Goal: Transaction & Acquisition: Purchase product/service

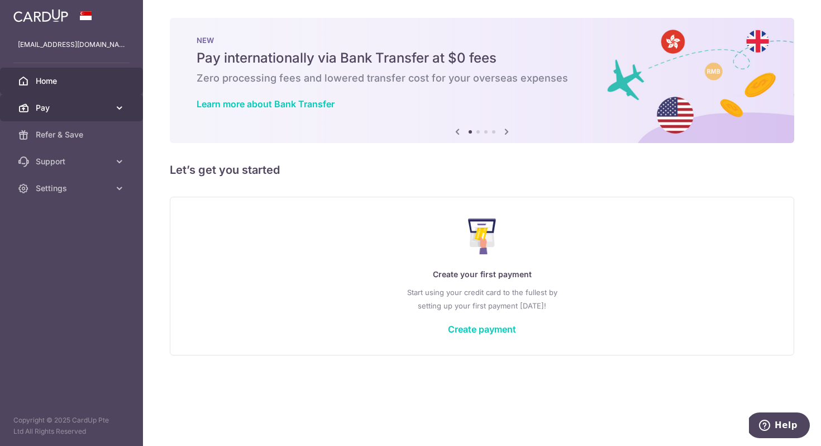
click at [93, 108] on span "Pay" at bounding box center [73, 107] width 74 height 11
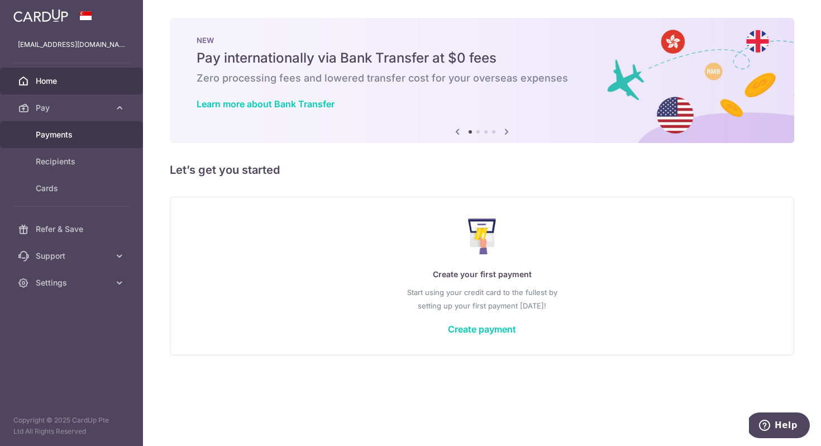
click at [91, 125] on link "Payments" at bounding box center [71, 134] width 143 height 27
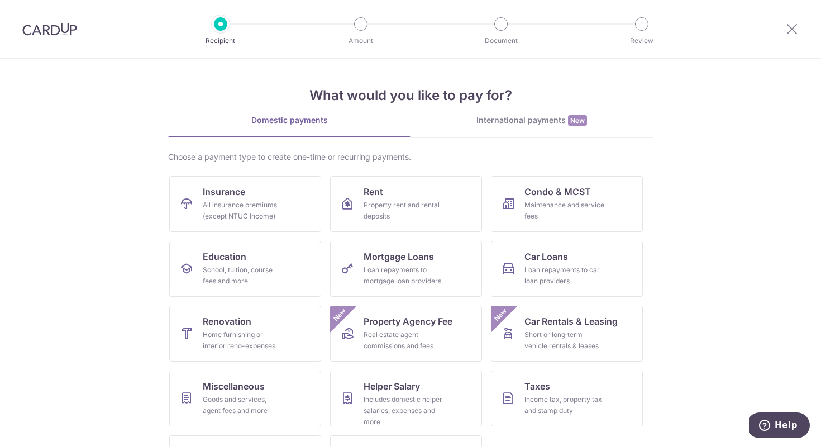
scroll to position [54, 0]
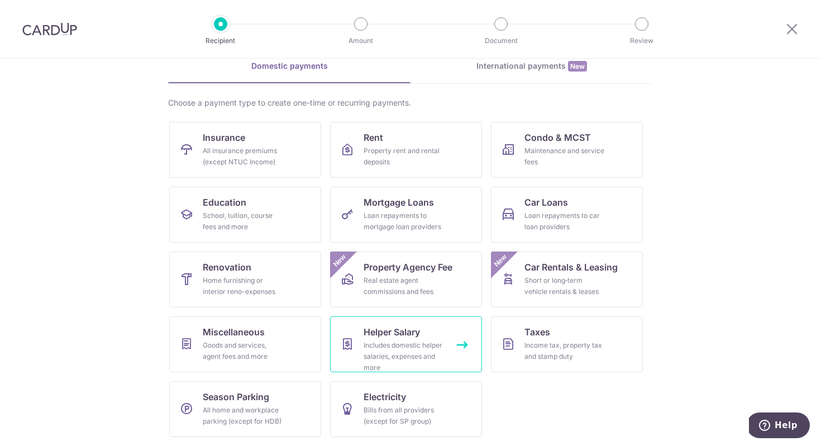
click at [370, 364] on div "Includes domestic helper salaries, expenses and more" at bounding box center [404, 357] width 80 height 34
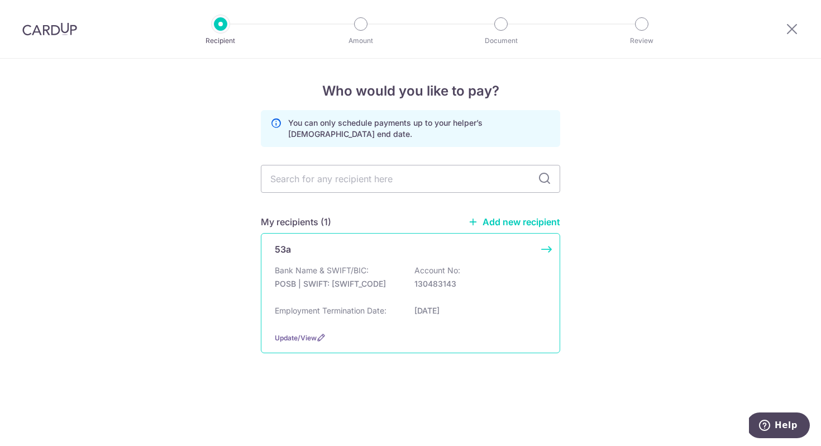
click at [404, 296] on div "Bank Name & SWIFT/BIC: POSB | SWIFT: DBSSSGSGXXX Account No: 130483143" at bounding box center [411, 283] width 272 height 36
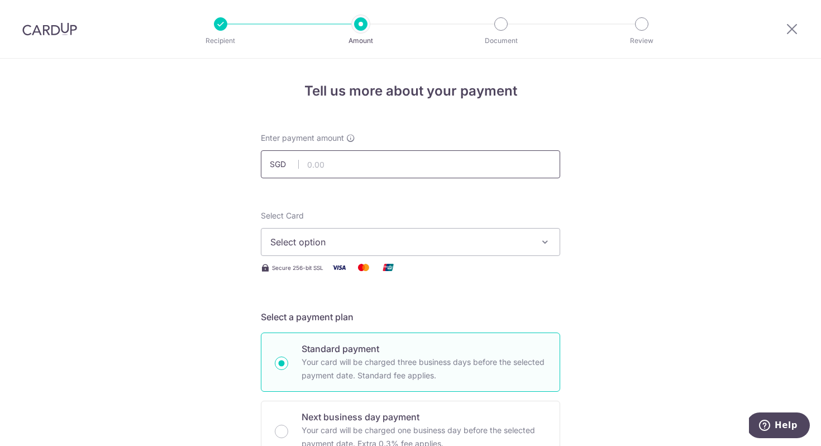
click at [363, 155] on input "text" at bounding box center [410, 164] width 299 height 28
type input "2,125.00"
click at [336, 245] on span "Select option" at bounding box center [400, 241] width 260 height 13
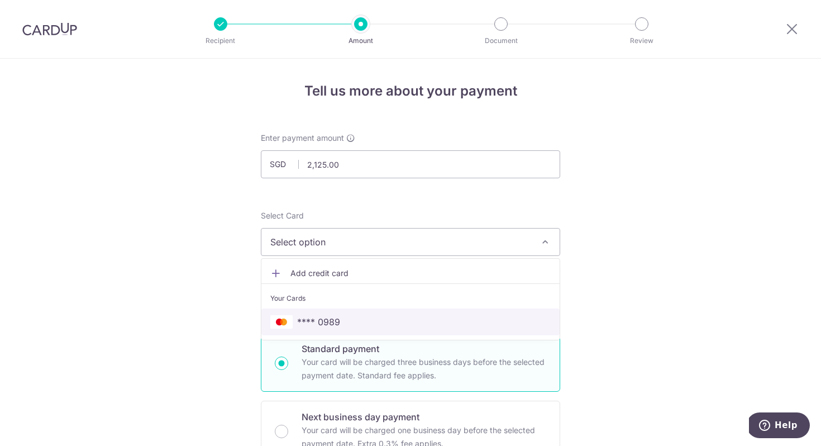
click at [320, 326] on span "**** 0989" at bounding box center [318, 321] width 43 height 13
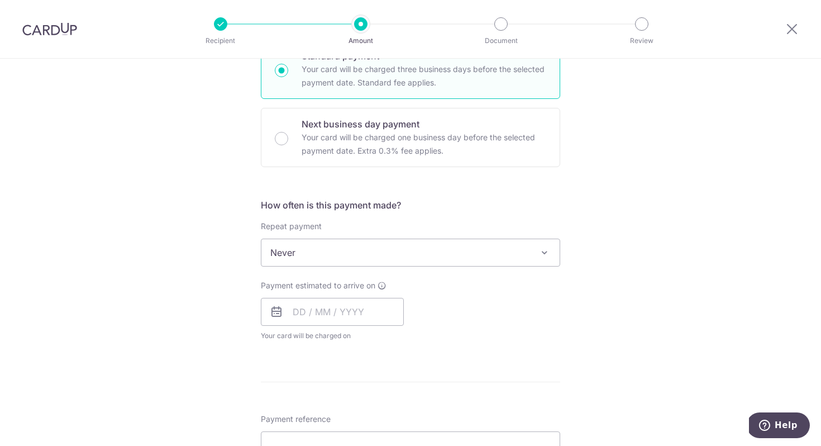
scroll to position [294, 0]
click at [317, 294] on div "Payment estimated to arrive on Your card will be charged on for the first payme…" at bounding box center [332, 308] width 143 height 61
click at [318, 311] on input "text" at bounding box center [332, 310] width 143 height 28
click at [527, 306] on div "Payment estimated to arrive on Prev Next Oct Nov Dec 2025 2026 2027 2028 2029 2…" at bounding box center [410, 308] width 313 height 61
click at [366, 323] on input "text" at bounding box center [332, 310] width 143 height 28
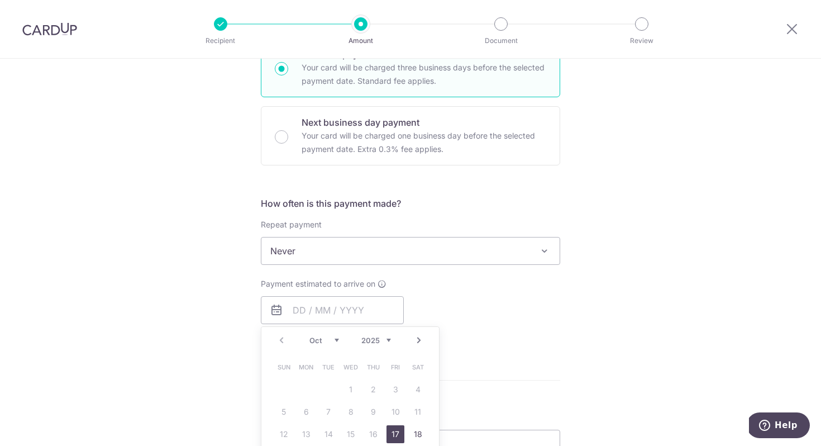
click at [394, 437] on link "17" at bounding box center [396, 434] width 18 height 18
type input "[DATE]"
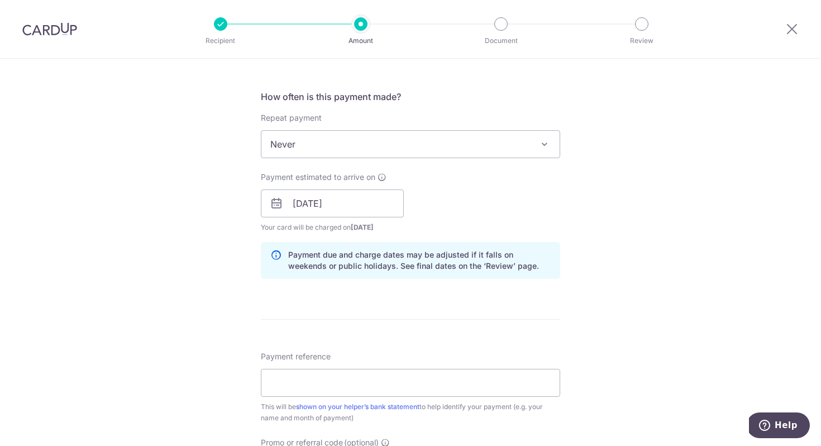
scroll to position [473, 0]
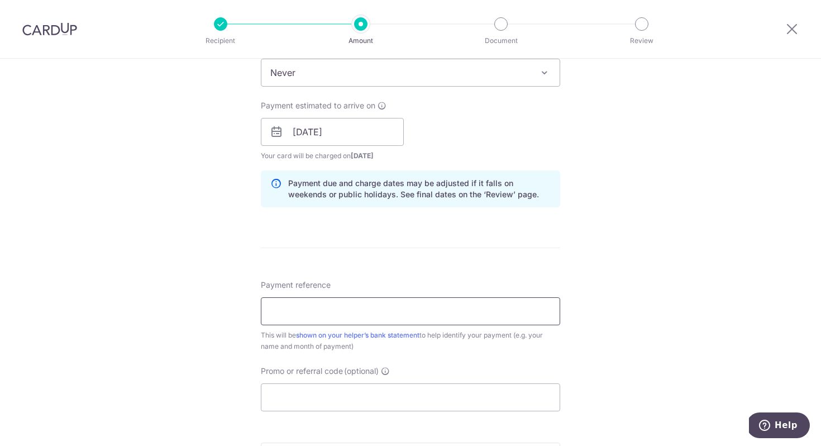
click at [357, 313] on input "Payment reference" at bounding box center [410, 311] width 299 height 28
type input "[PERSON_NAME] [PERSON_NAME] - 2478"
click at [346, 397] on input "Promo or referral code (optional)" at bounding box center [410, 397] width 299 height 28
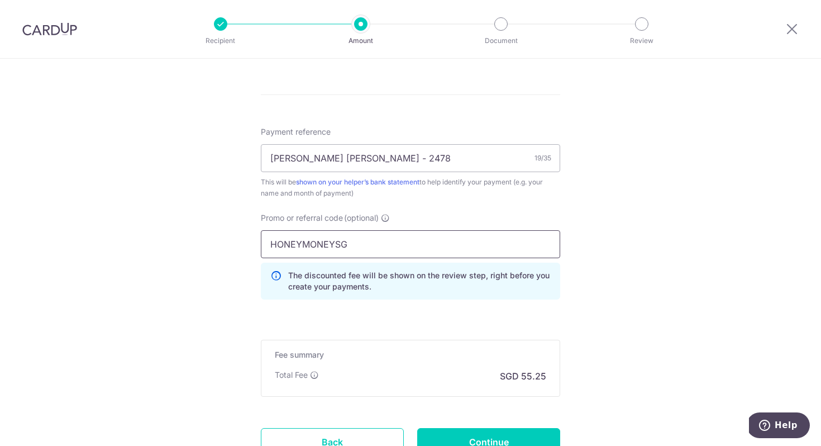
scroll to position [645, 0]
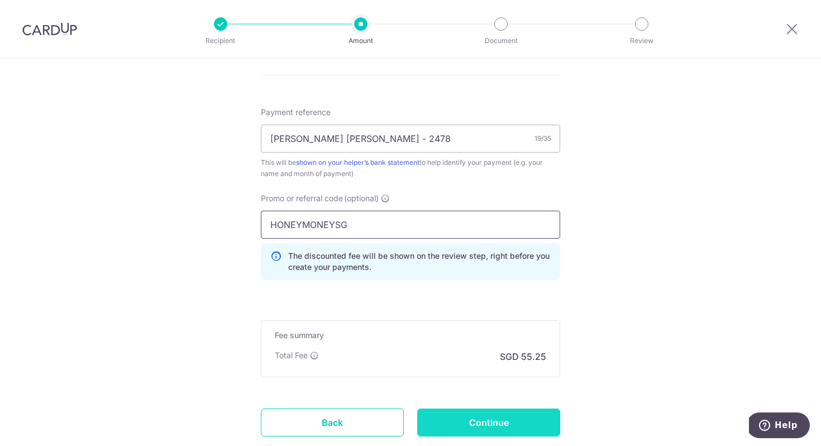
type input "HONEYMONEYSG"
click at [468, 419] on input "Continue" at bounding box center [488, 422] width 143 height 28
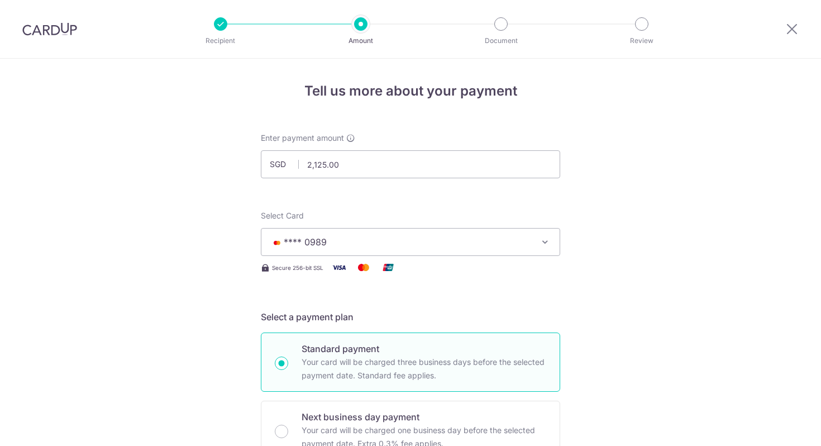
scroll to position [735, 0]
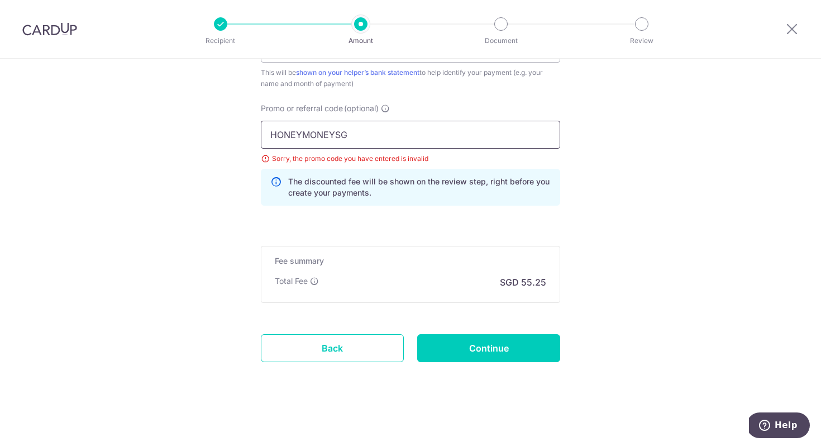
click at [368, 130] on input "HONEYMONEYSG" at bounding box center [410, 135] width 299 height 28
type input "HONEYMONEY"
click button "Add Card" at bounding box center [0, 0] width 0 height 0
click at [461, 354] on input "Continue" at bounding box center [488, 348] width 143 height 28
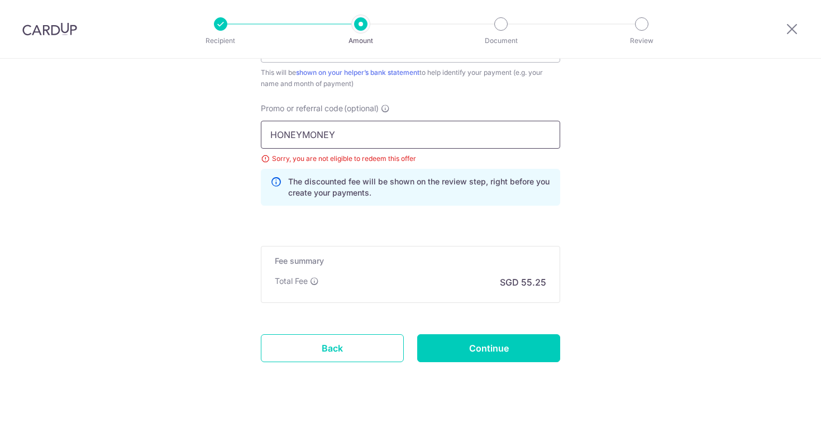
click at [347, 128] on input "HONEYMONEY" at bounding box center [410, 135] width 299 height 28
paste input "WAIKITC879"
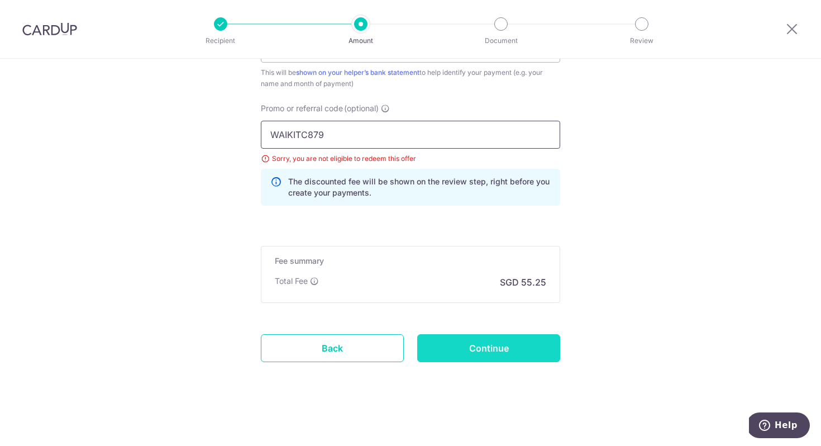
type input "WAIKITC879"
click at [456, 355] on input "Continue" at bounding box center [488, 348] width 143 height 28
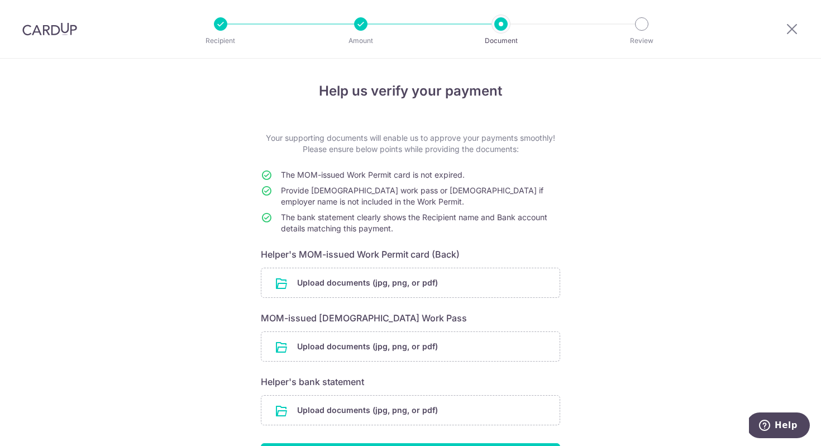
click at [799, 31] on div at bounding box center [792, 29] width 58 height 58
click at [793, 31] on icon at bounding box center [791, 29] width 13 height 14
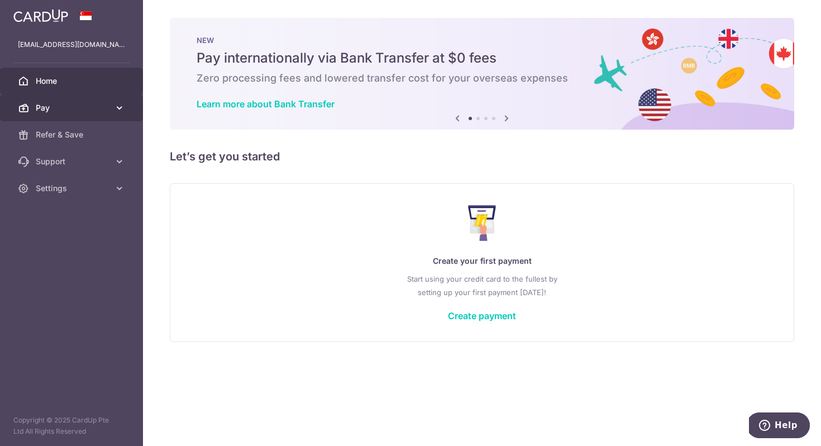
click at [80, 103] on span "Pay" at bounding box center [73, 107] width 74 height 11
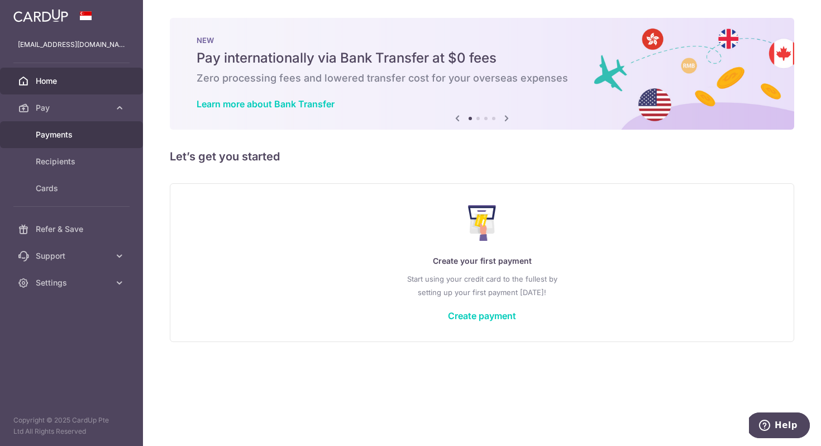
click at [64, 129] on span "Payments" at bounding box center [73, 134] width 74 height 11
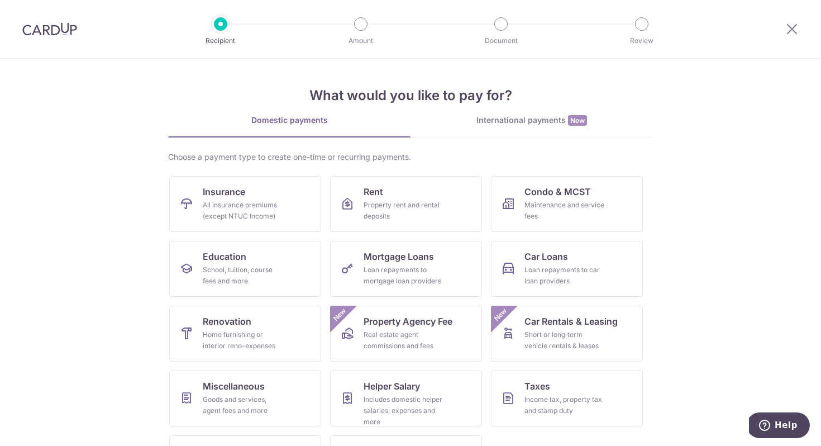
scroll to position [54, 0]
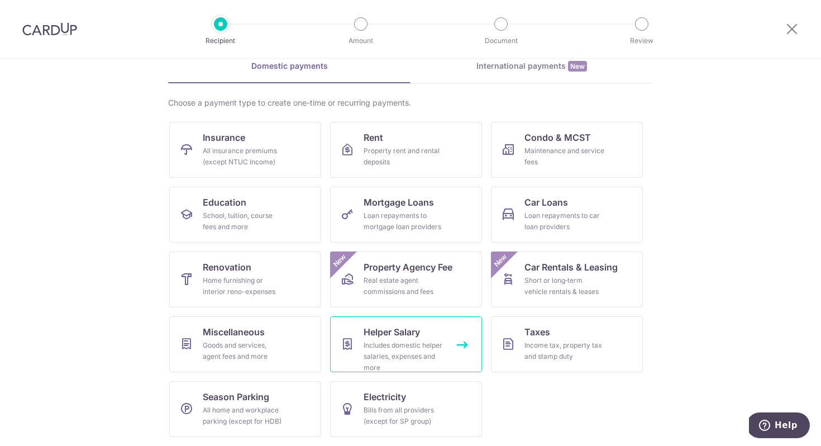
click at [369, 354] on div "Includes domestic helper salaries, expenses and more" at bounding box center [404, 357] width 80 height 34
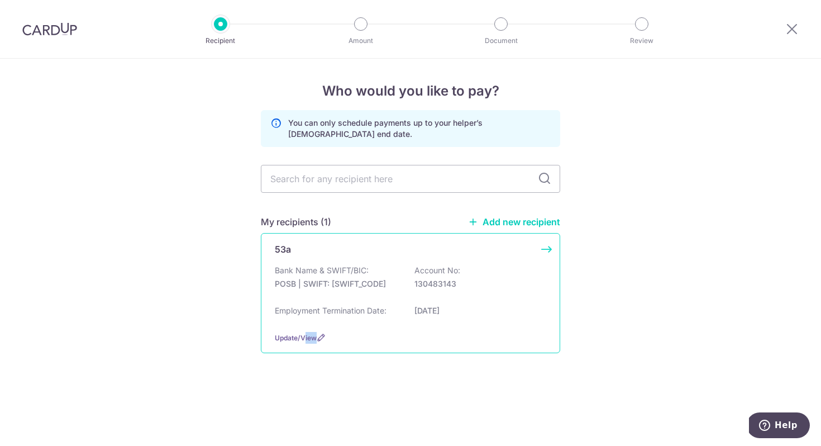
click at [305, 344] on div "53a Bank Name & SWIFT/BIC: POSB | SWIFT: [SWIFT_CODE] Account No: 130483143 Emp…" at bounding box center [410, 293] width 299 height 120
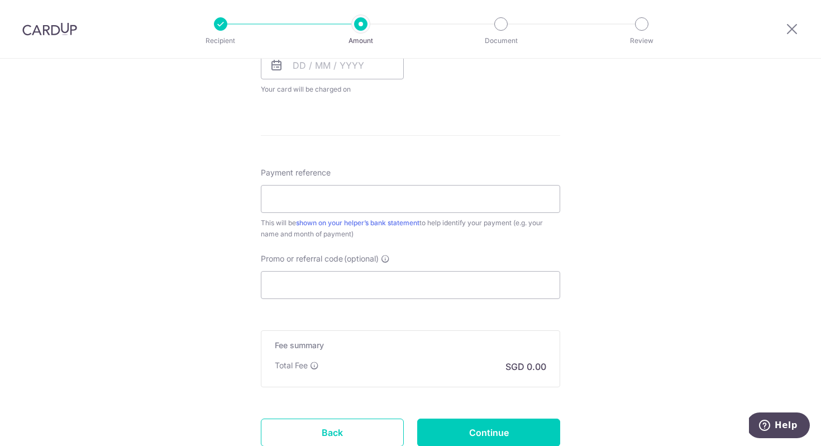
scroll to position [623, 0]
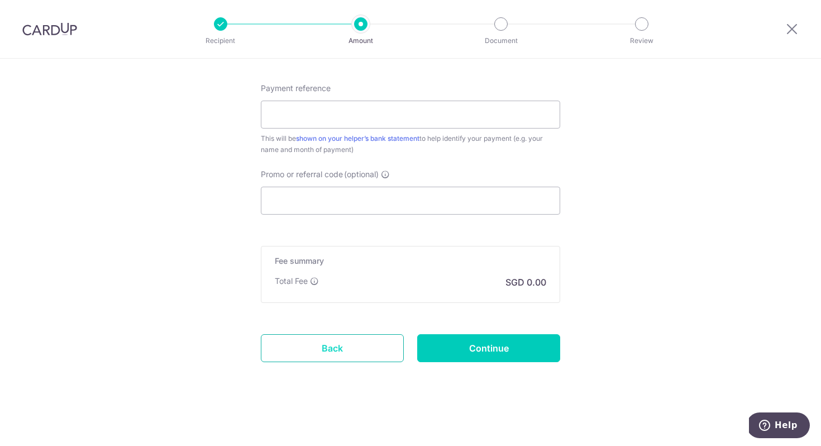
click at [336, 347] on link "Back" at bounding box center [332, 348] width 143 height 28
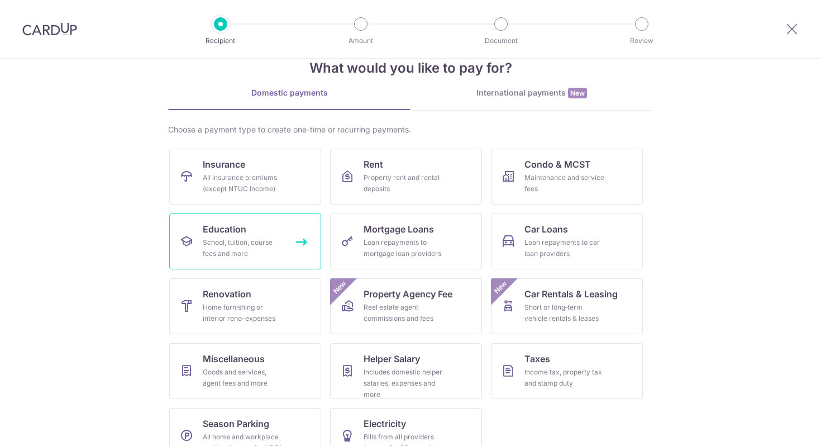
scroll to position [54, 0]
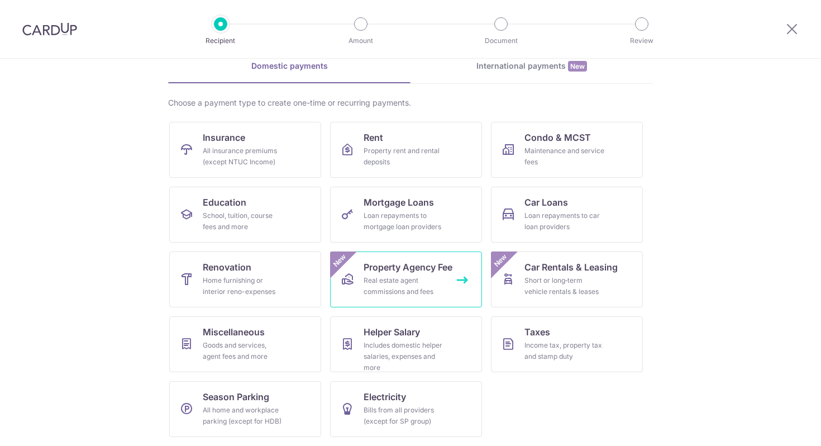
click at [374, 285] on div "Real estate agent commissions and fees" at bounding box center [404, 286] width 80 height 22
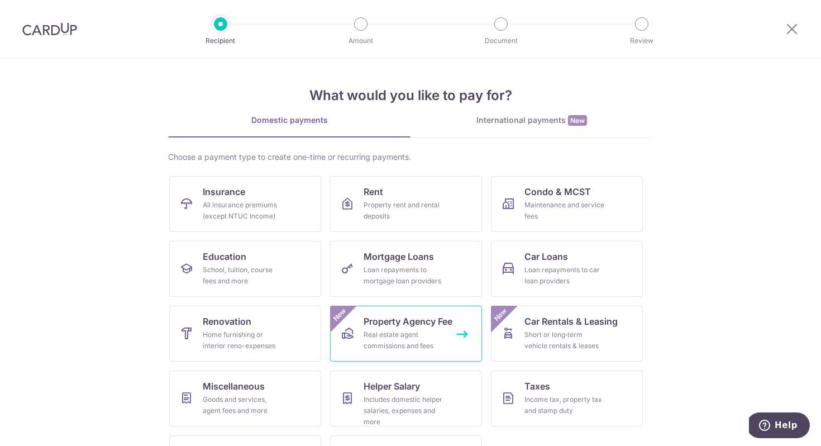
scroll to position [54, 0]
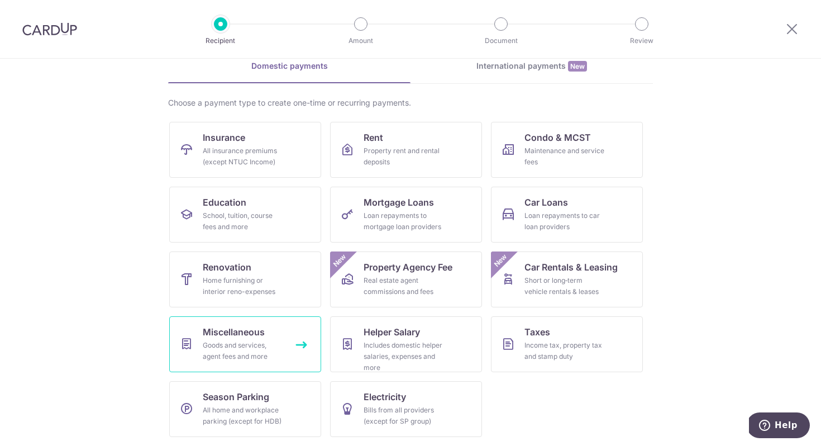
click at [277, 346] on div "Goods and services, agent fees and more" at bounding box center [243, 351] width 80 height 22
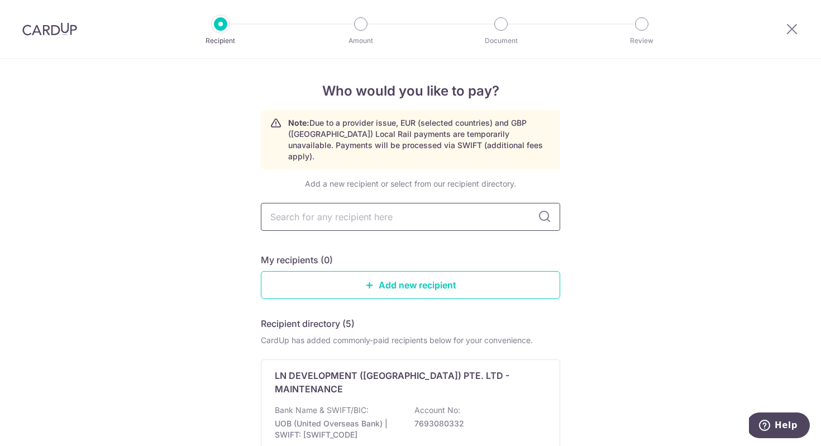
click at [388, 212] on input "text" at bounding box center [410, 217] width 299 height 28
click at [437, 203] on input "text" at bounding box center [410, 217] width 299 height 28
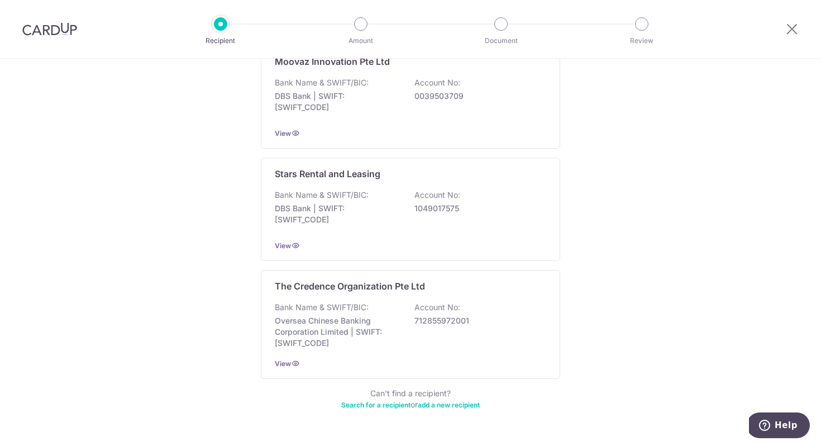
scroll to position [558, 0]
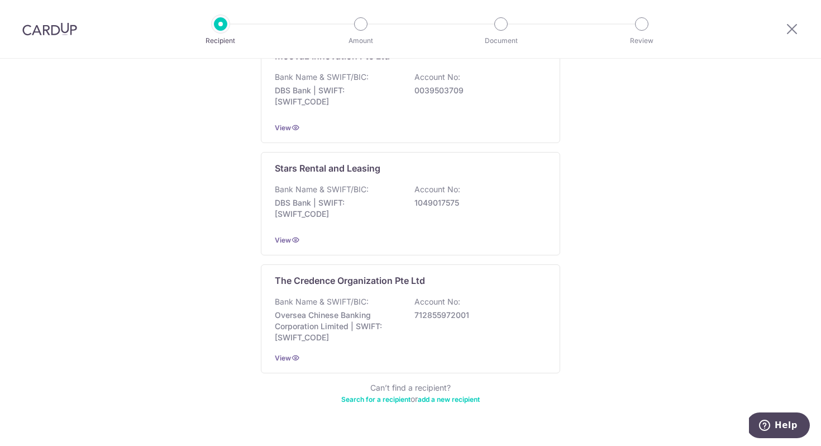
click at [430, 395] on link "add a new recipient" at bounding box center [449, 399] width 62 height 8
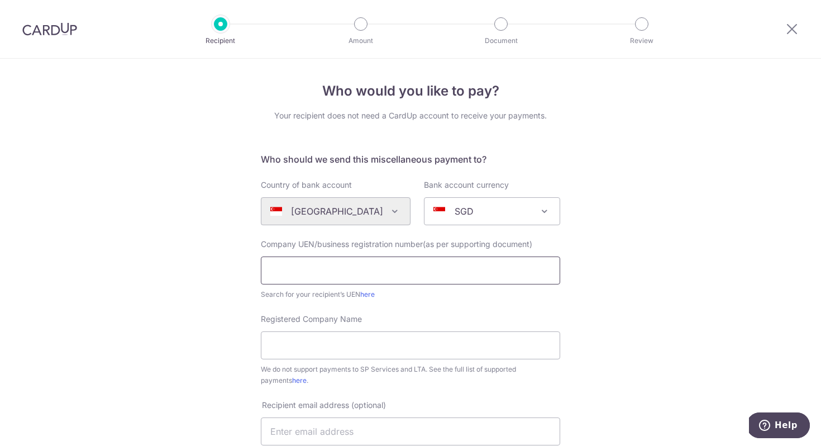
click at [432, 258] on input "text" at bounding box center [410, 270] width 299 height 28
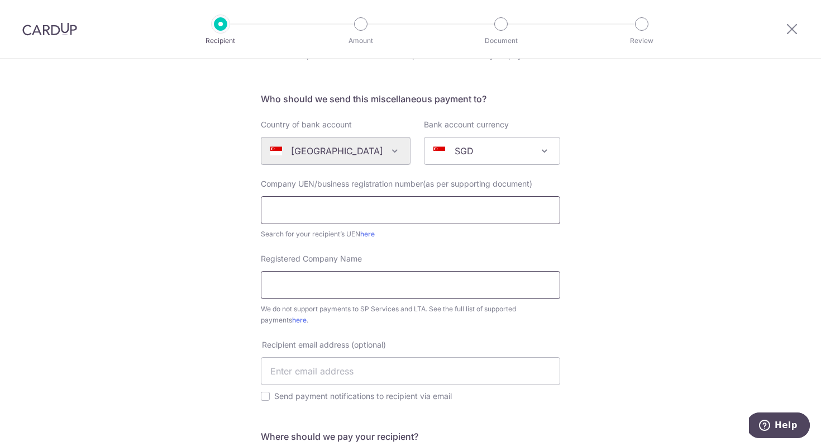
scroll to position [63, 0]
click at [292, 318] on link "here" at bounding box center [299, 317] width 15 height 8
click at [322, 278] on input "Registered Company Name" at bounding box center [410, 282] width 299 height 28
type input "53a"
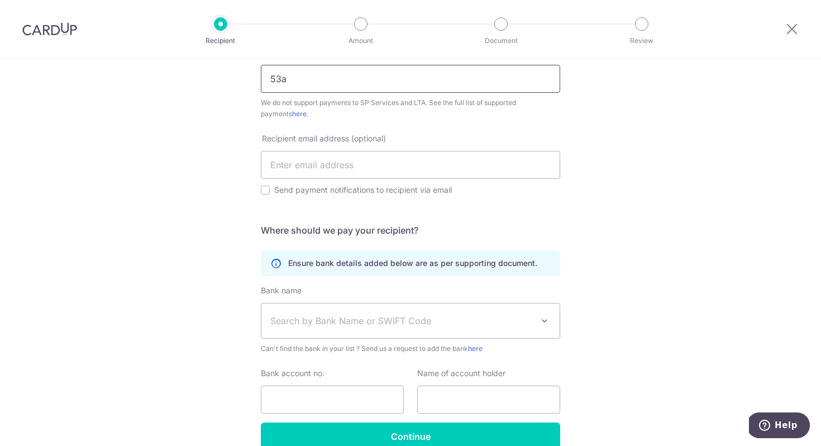
scroll to position [270, 0]
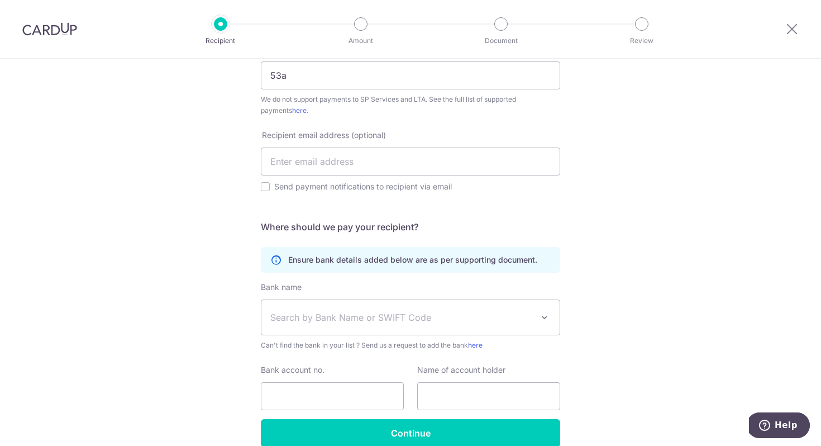
click at [304, 318] on span "Search by Bank Name or SWIFT Code" at bounding box center [401, 317] width 263 height 13
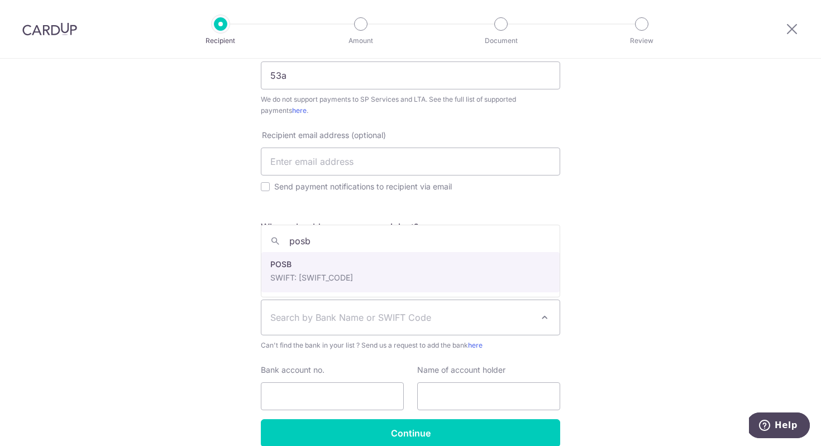
type input "posb"
select select "19"
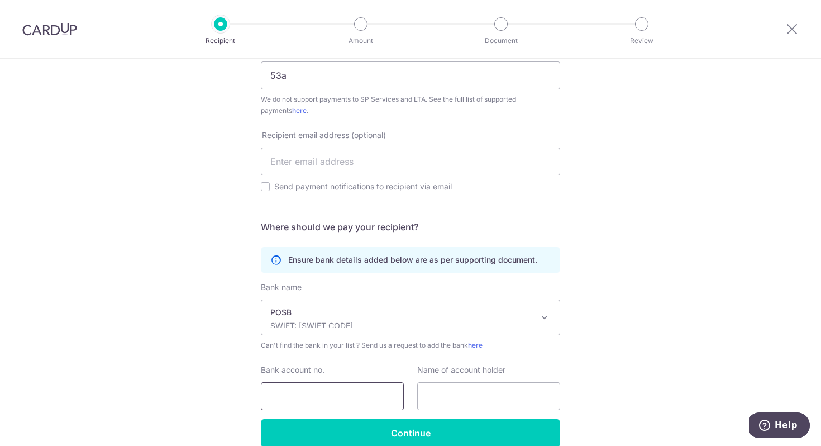
click at [322, 386] on input "Bank account no." at bounding box center [332, 396] width 143 height 28
type input "130483143"
type input "Sara Wei Ruyu"
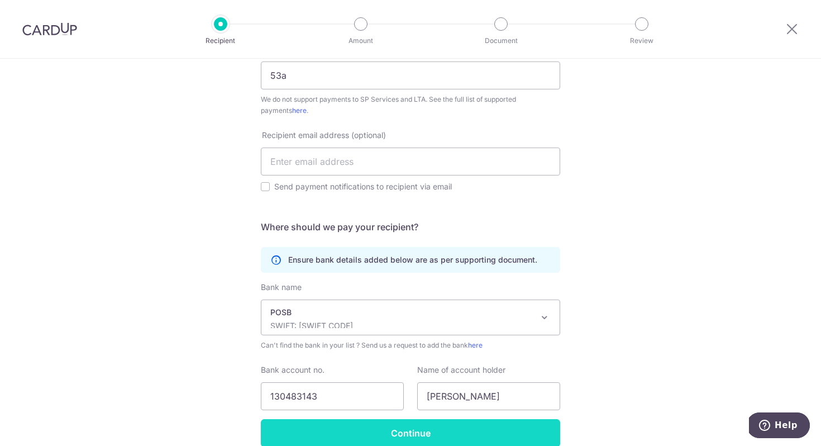
click at [351, 441] on input "Continue" at bounding box center [410, 433] width 299 height 28
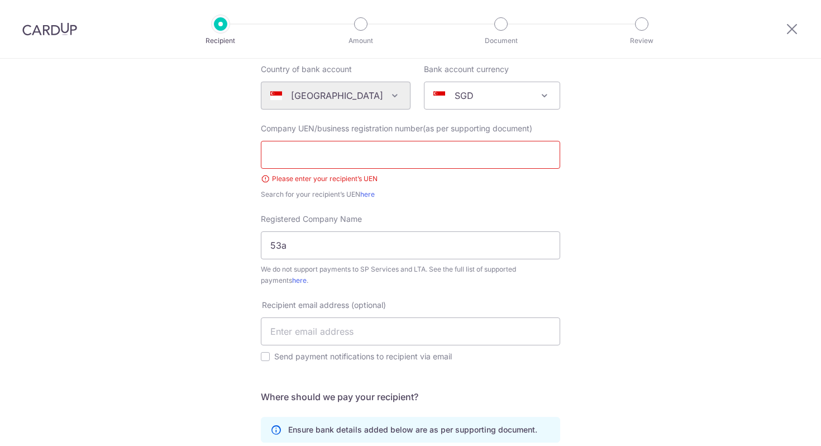
scroll to position [29, 0]
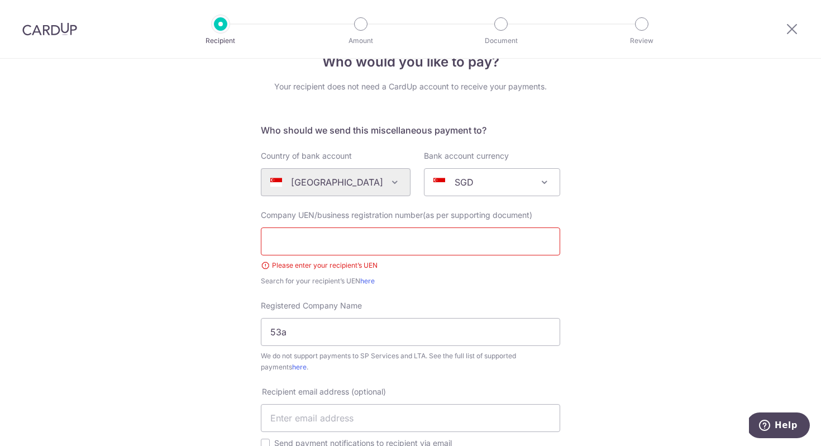
click at [354, 237] on input "text" at bounding box center [410, 241] width 299 height 28
click at [370, 278] on link "here" at bounding box center [367, 281] width 15 height 8
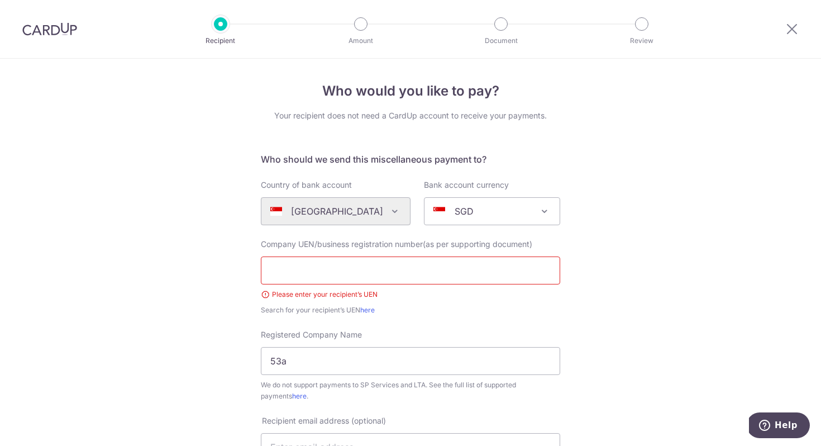
click at [801, 27] on div at bounding box center [792, 29] width 58 height 58
click at [800, 28] on div at bounding box center [792, 29] width 58 height 58
click at [791, 31] on icon at bounding box center [791, 29] width 13 height 14
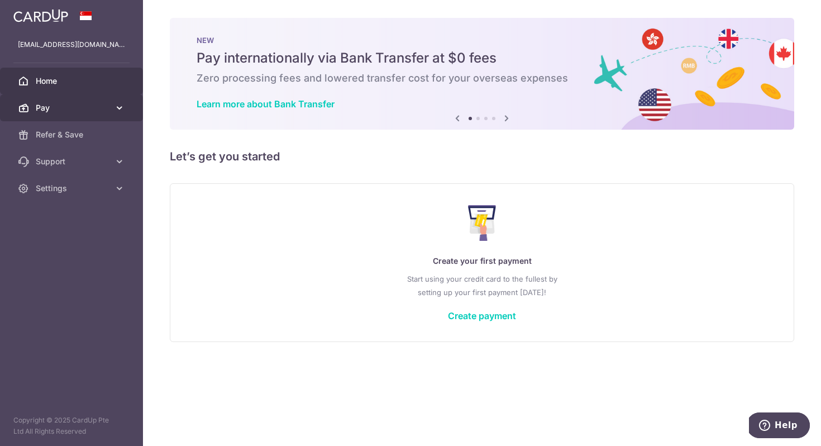
click at [74, 111] on span "Pay" at bounding box center [73, 107] width 74 height 11
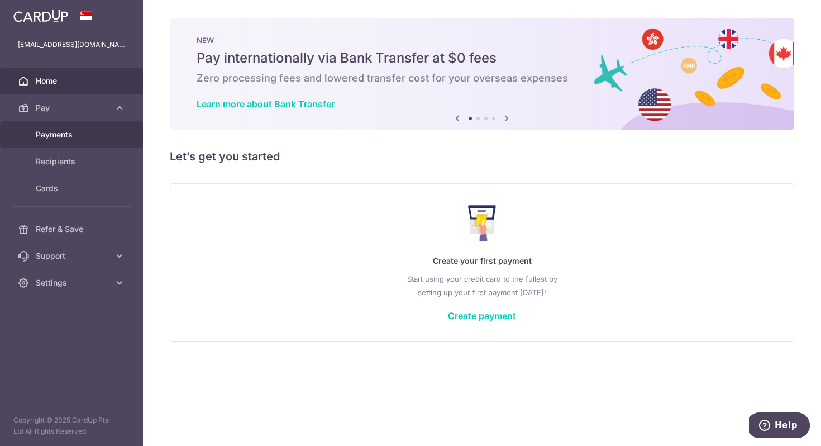
click at [67, 143] on link "Payments" at bounding box center [71, 134] width 143 height 27
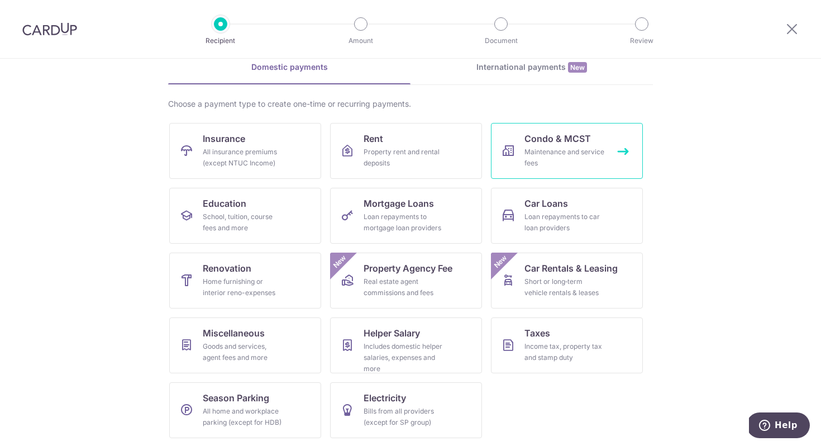
scroll to position [54, 0]
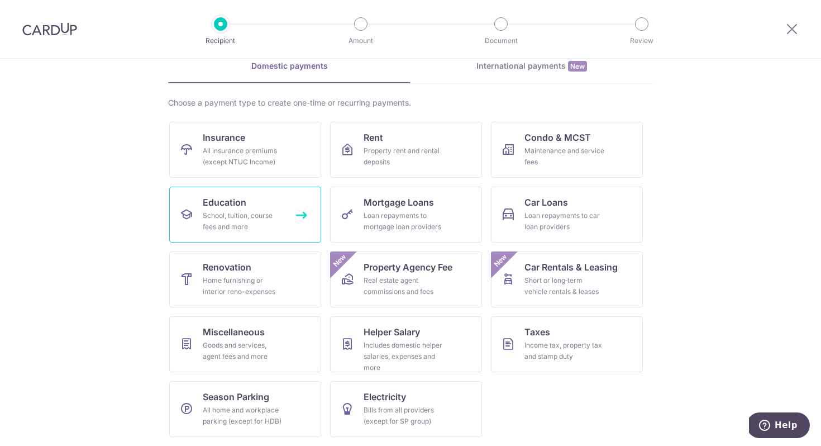
click at [240, 230] on div "School, tuition, course fees and more" at bounding box center [243, 221] width 80 height 22
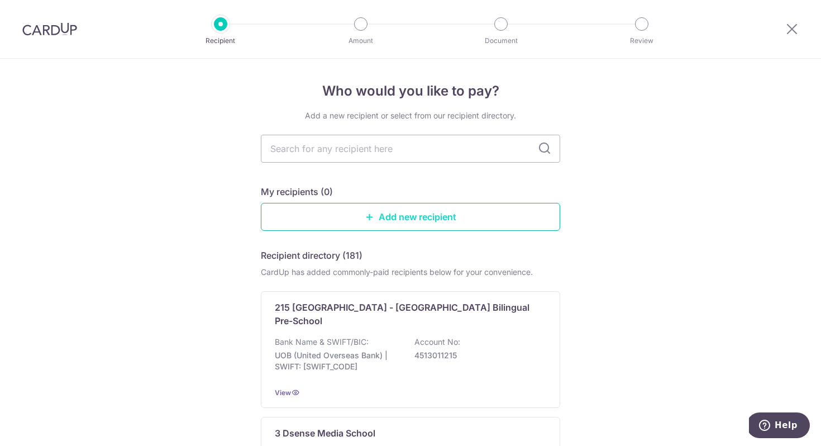
click at [354, 227] on link "Add new recipient" at bounding box center [410, 217] width 299 height 28
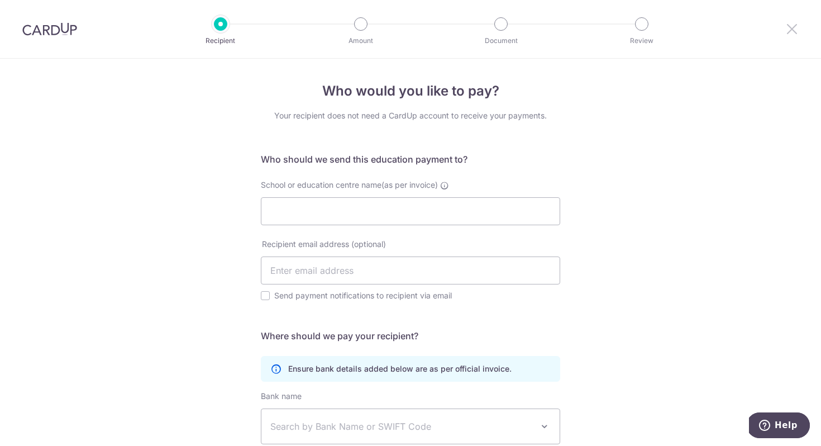
click at [794, 31] on icon at bounding box center [791, 29] width 13 height 14
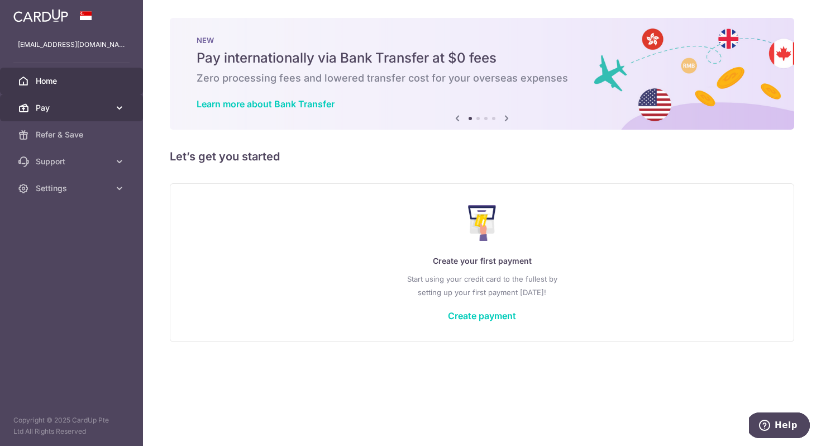
click at [83, 98] on link "Pay" at bounding box center [71, 107] width 143 height 27
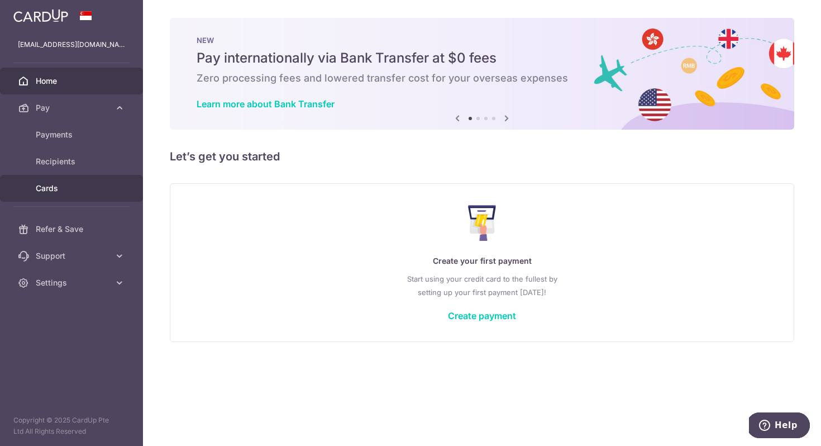
click at [57, 185] on span "Cards" at bounding box center [73, 188] width 74 height 11
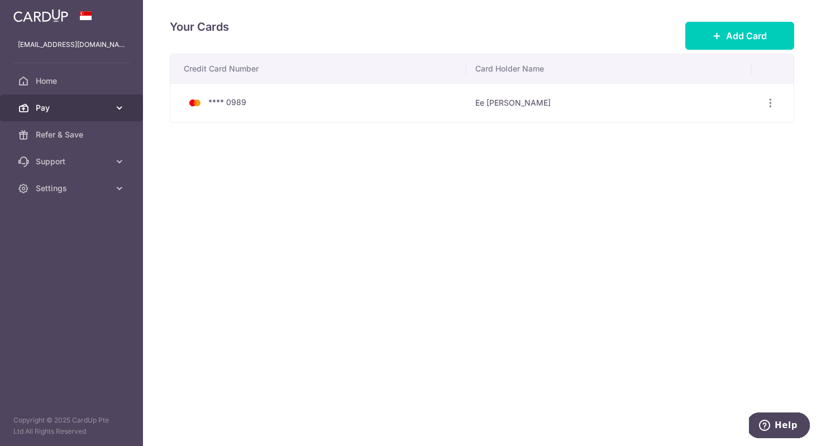
click at [91, 102] on span "Pay" at bounding box center [73, 107] width 74 height 11
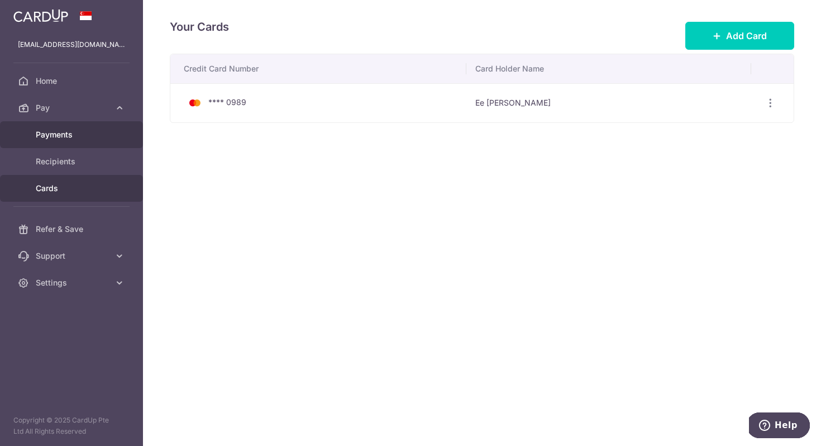
click at [78, 142] on link "Payments" at bounding box center [71, 134] width 143 height 27
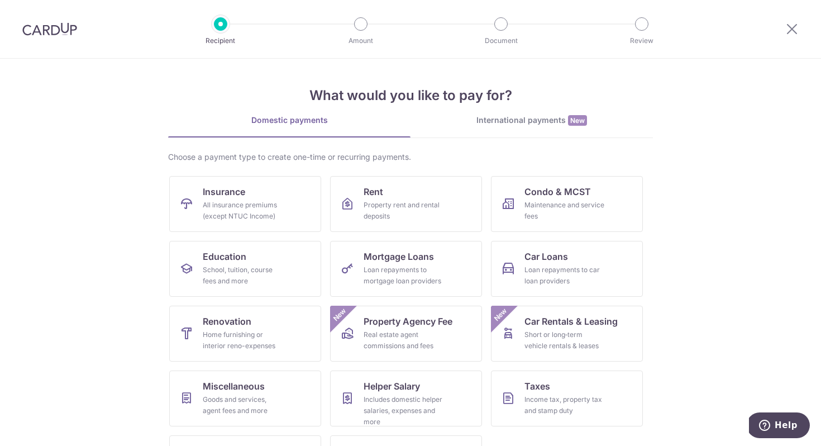
scroll to position [54, 0]
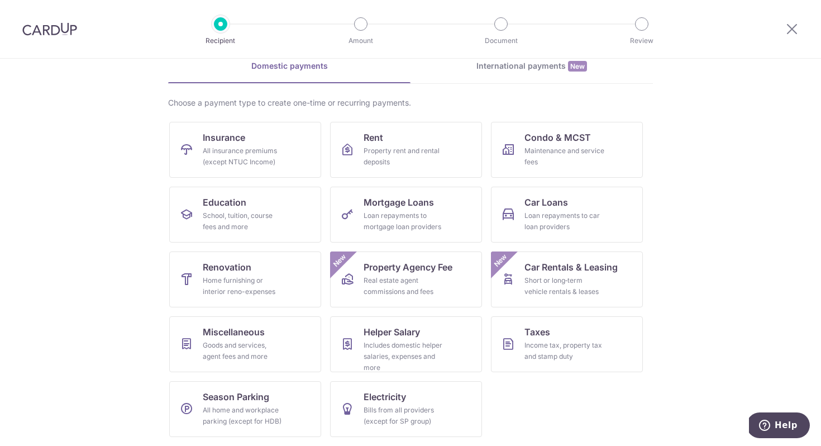
click at [554, 59] on div "What would you like to pay for? Domestic payments International payments New Ch…" at bounding box center [410, 224] width 485 height 441
click at [550, 68] on div "International payments New" at bounding box center [532, 66] width 242 height 12
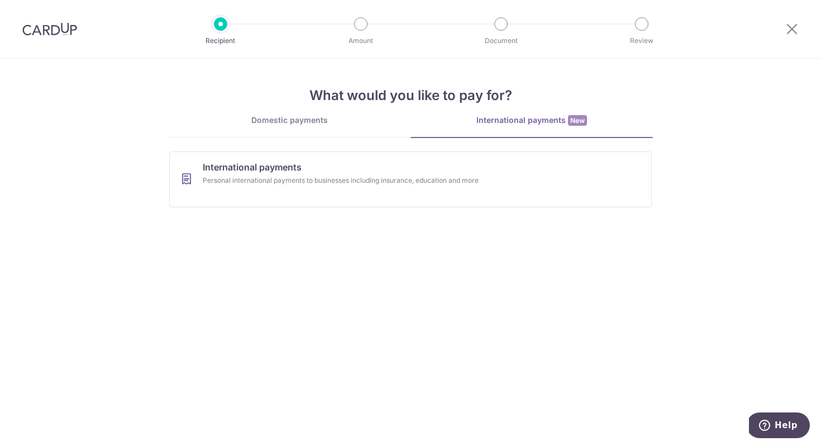
scroll to position [0, 0]
click at [318, 128] on link "Domestic payments" at bounding box center [289, 126] width 242 height 22
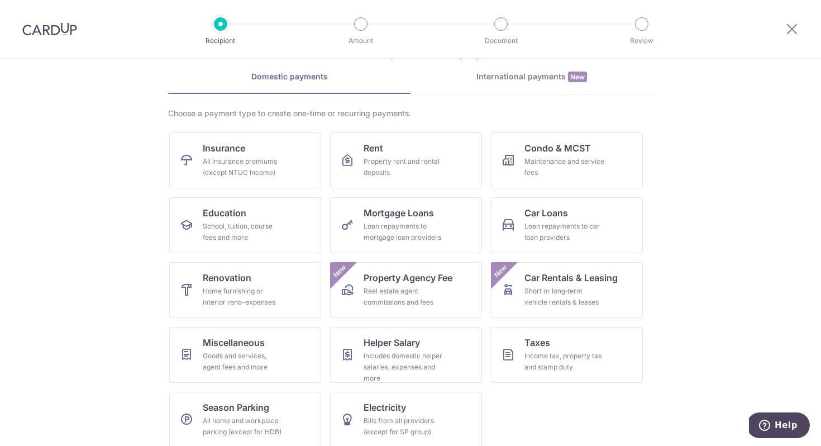
scroll to position [54, 0]
